Goal: Information Seeking & Learning: Learn about a topic

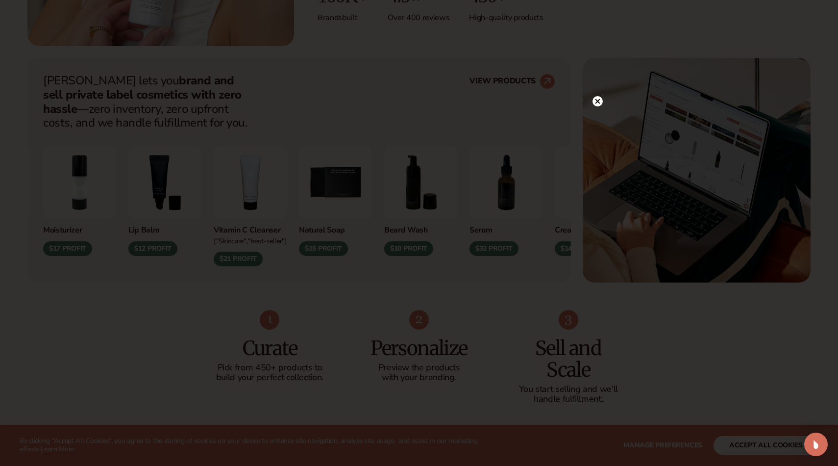
scroll to position [351, 0]
click at [596, 123] on icon at bounding box center [598, 121] width 5 height 5
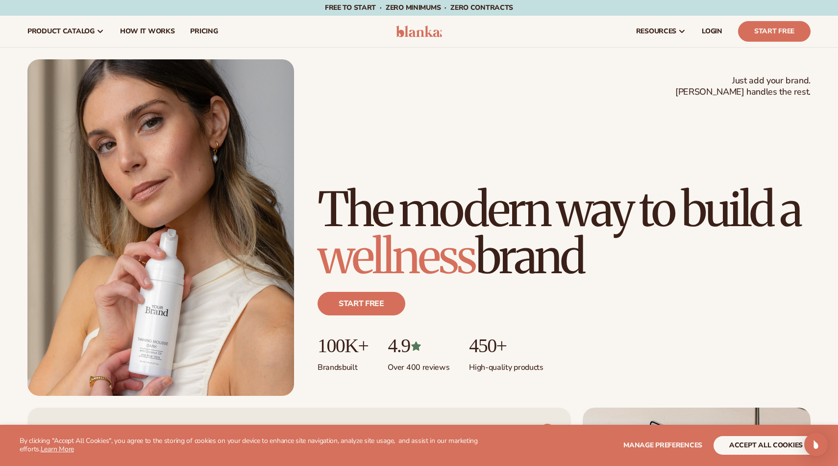
scroll to position [0, 0]
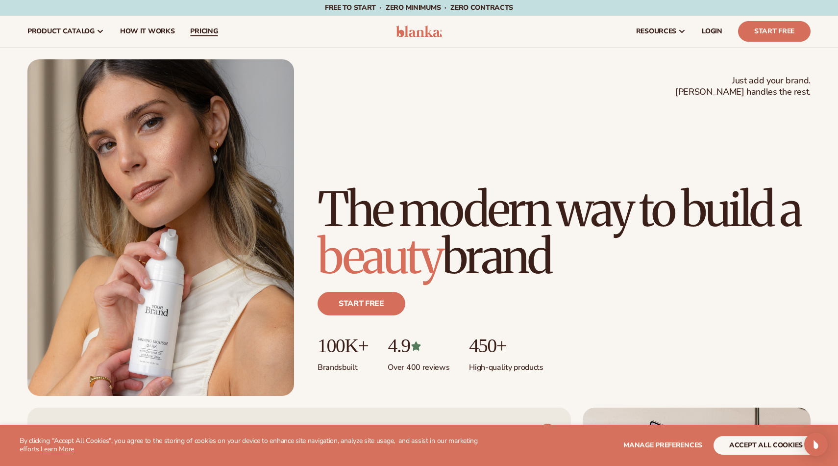
click at [205, 35] on span "pricing" at bounding box center [203, 31] width 27 height 8
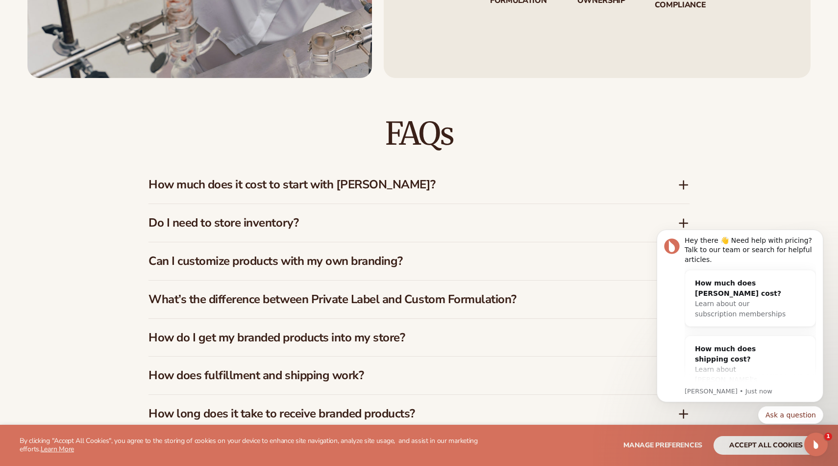
scroll to position [1420, 0]
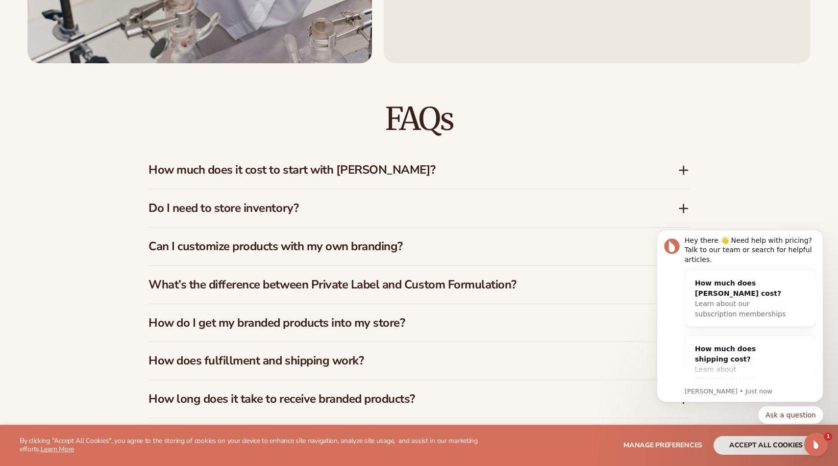
click at [341, 168] on h3 "How much does it cost to start with Blanka?" at bounding box center [399, 170] width 500 height 14
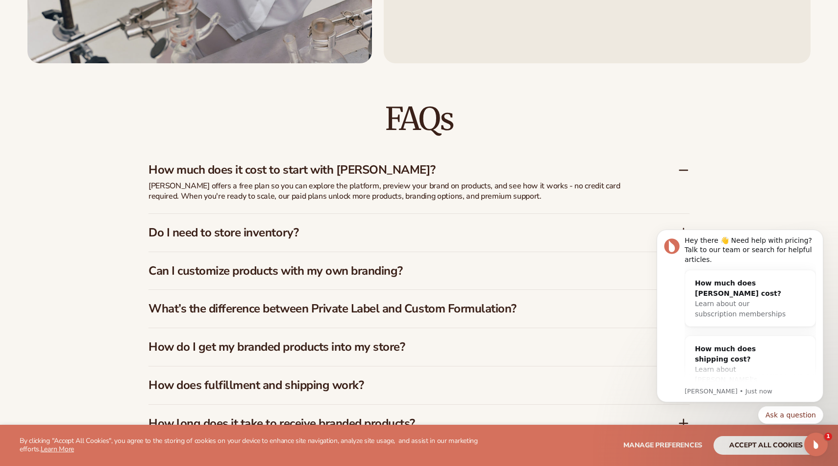
click at [351, 230] on h3 "Do I need to store inventory?" at bounding box center [399, 232] width 500 height 14
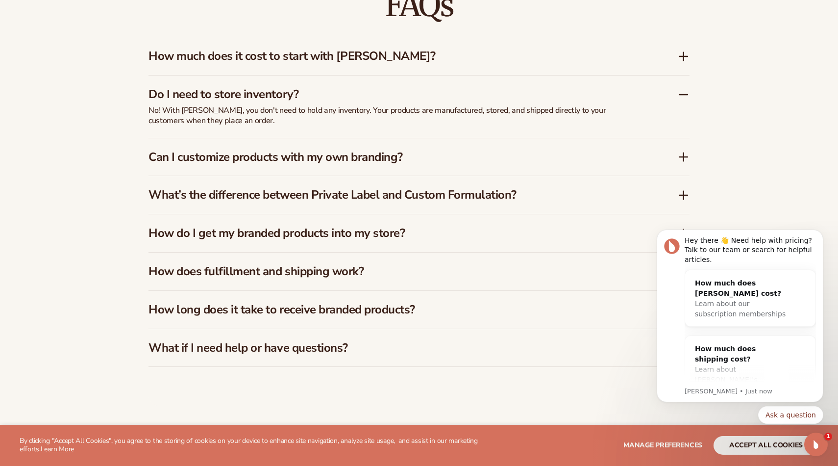
scroll to position [1535, 0]
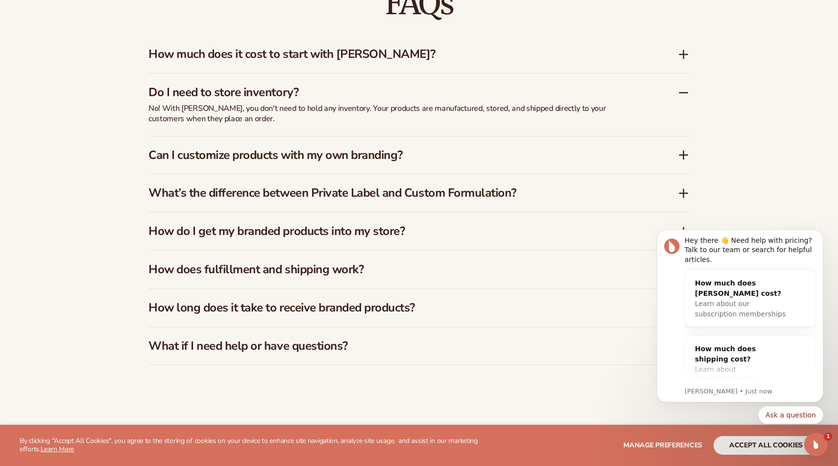
click at [388, 161] on div "Can I customize products with my own branding?" at bounding box center [419, 155] width 541 height 38
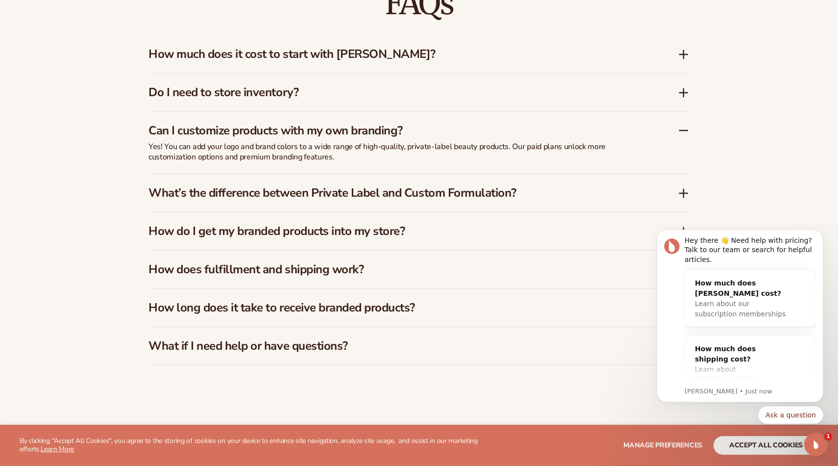
click at [404, 199] on div "What’s the difference between Private Label and Custom Formulation?" at bounding box center [419, 193] width 541 height 38
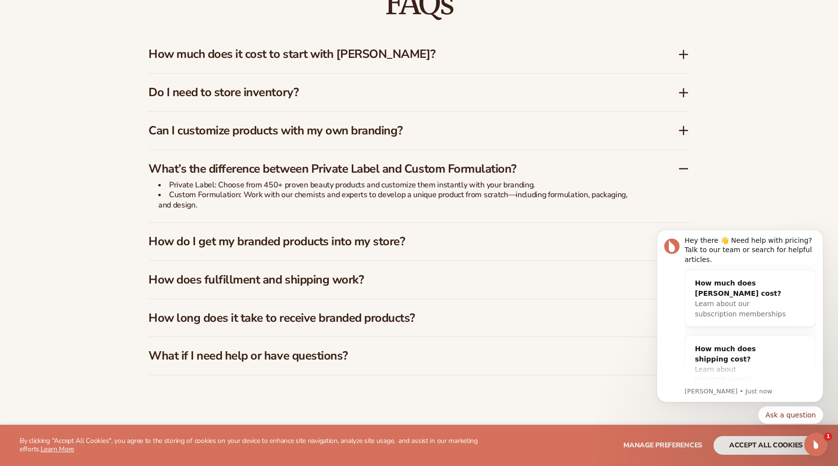
click at [382, 234] on h3 "How do I get my branded products into my store?" at bounding box center [399, 241] width 500 height 14
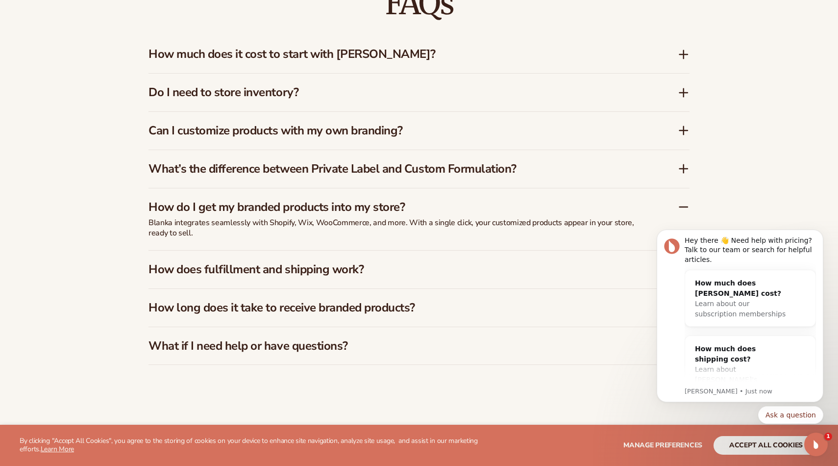
click at [389, 268] on h3 "How does fulfillment and shipping work?" at bounding box center [399, 269] width 500 height 14
